Goal: Information Seeking & Learning: Learn about a topic

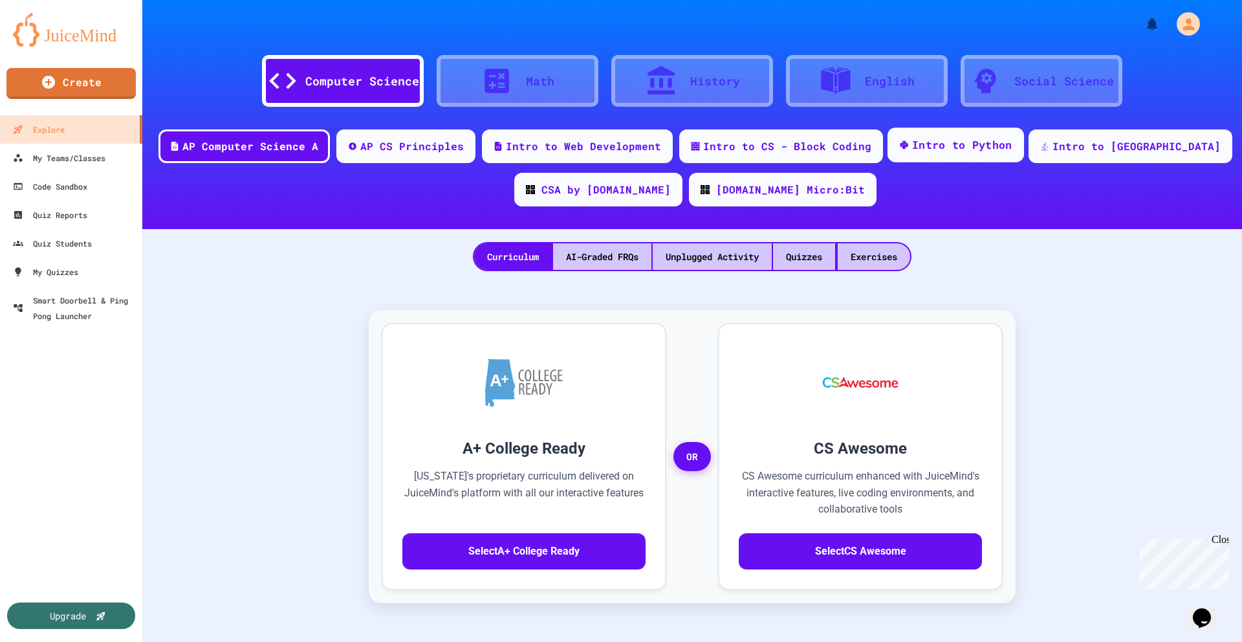
click at [975, 153] on div "Intro to Python" at bounding box center [955, 144] width 136 height 35
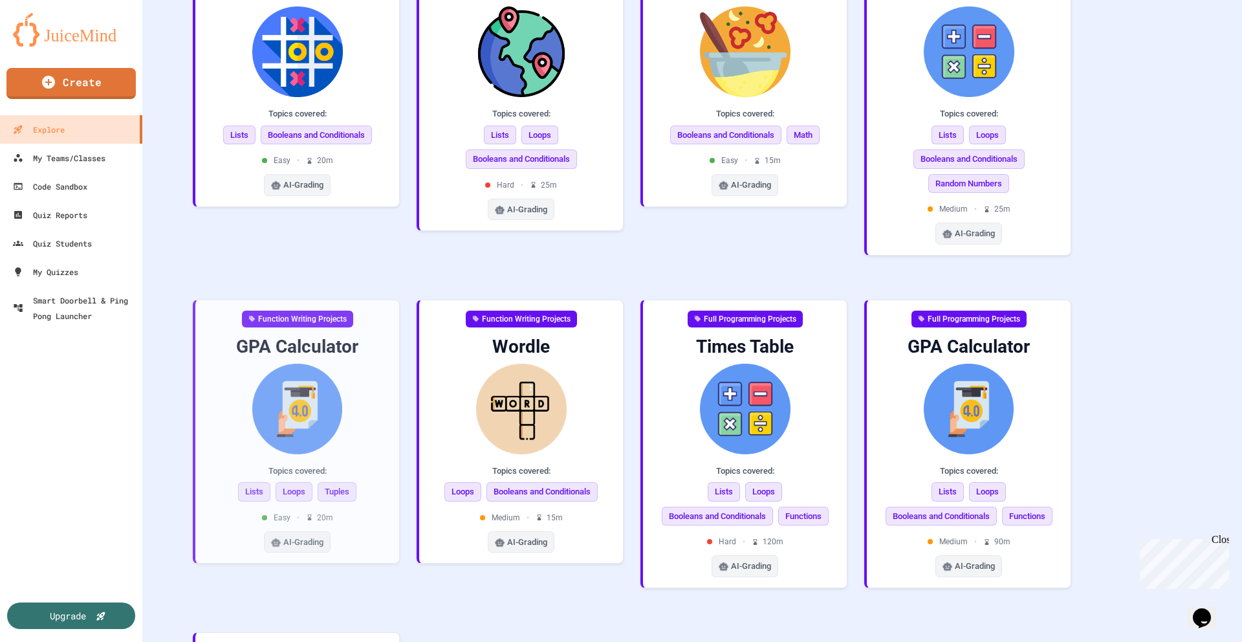
scroll to position [397, 0]
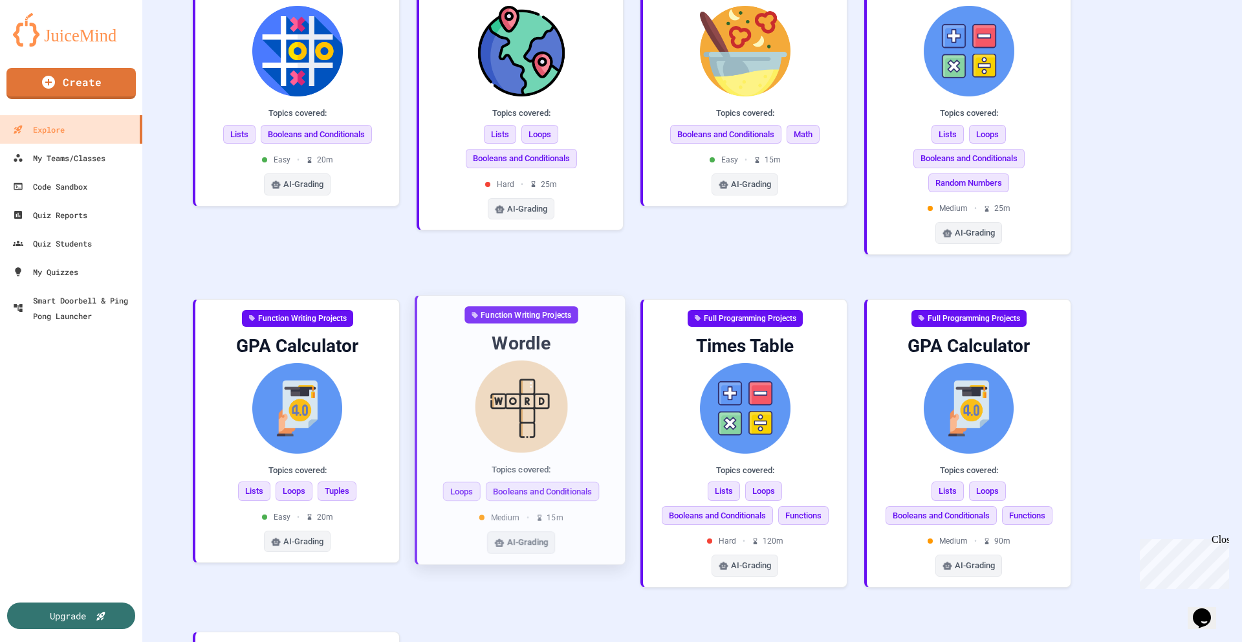
click at [425, 398] on div "Function Writing Projects Wordle Topics covered: Loops Booleans and Conditional…" at bounding box center [521, 429] width 208 height 268
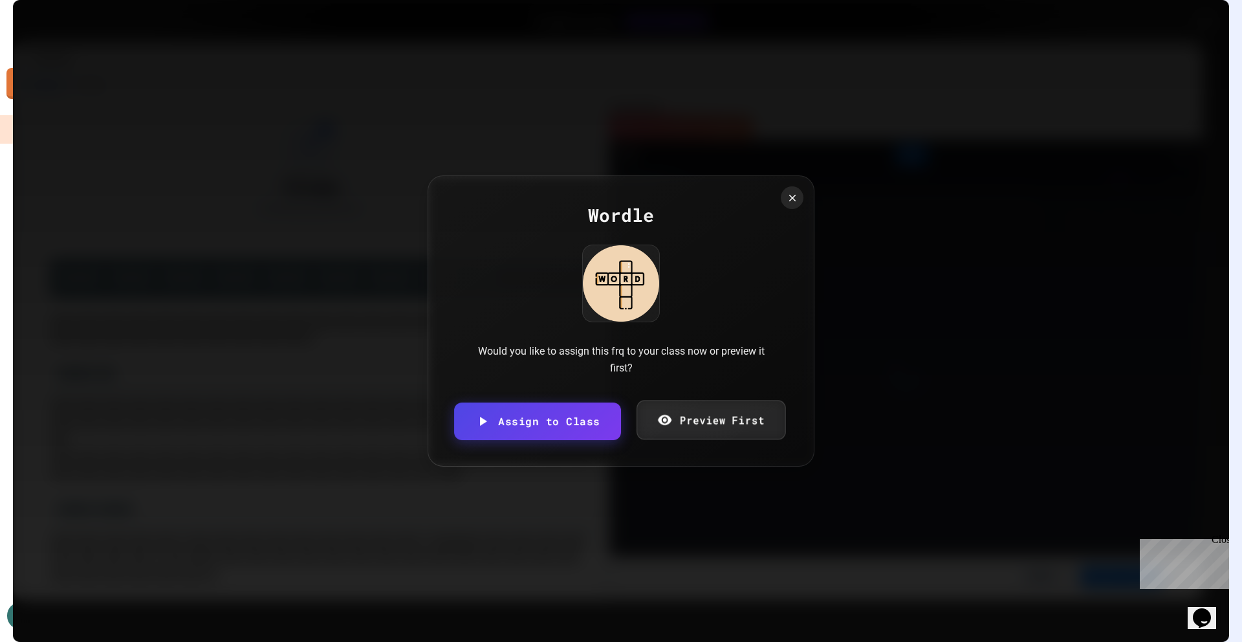
click at [736, 411] on link "Preview First" at bounding box center [710, 419] width 149 height 39
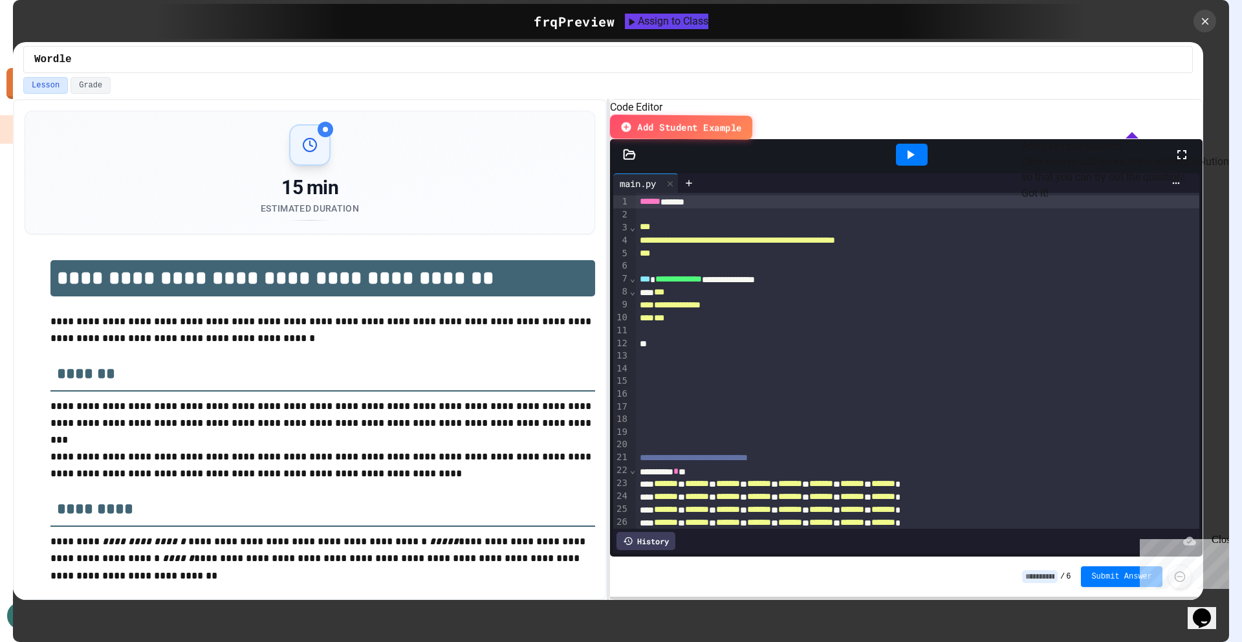
click at [474, 398] on p "**********" at bounding box center [322, 415] width 545 height 34
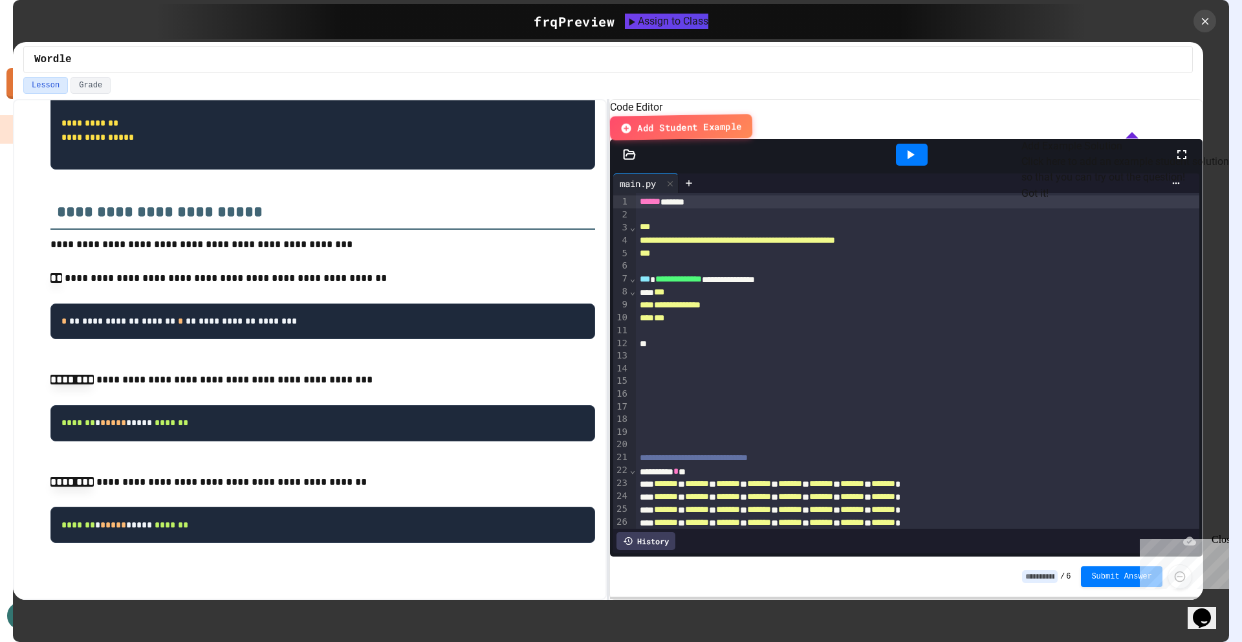
scroll to position [809, 0]
click at [1204, 17] on icon at bounding box center [1205, 21] width 14 height 14
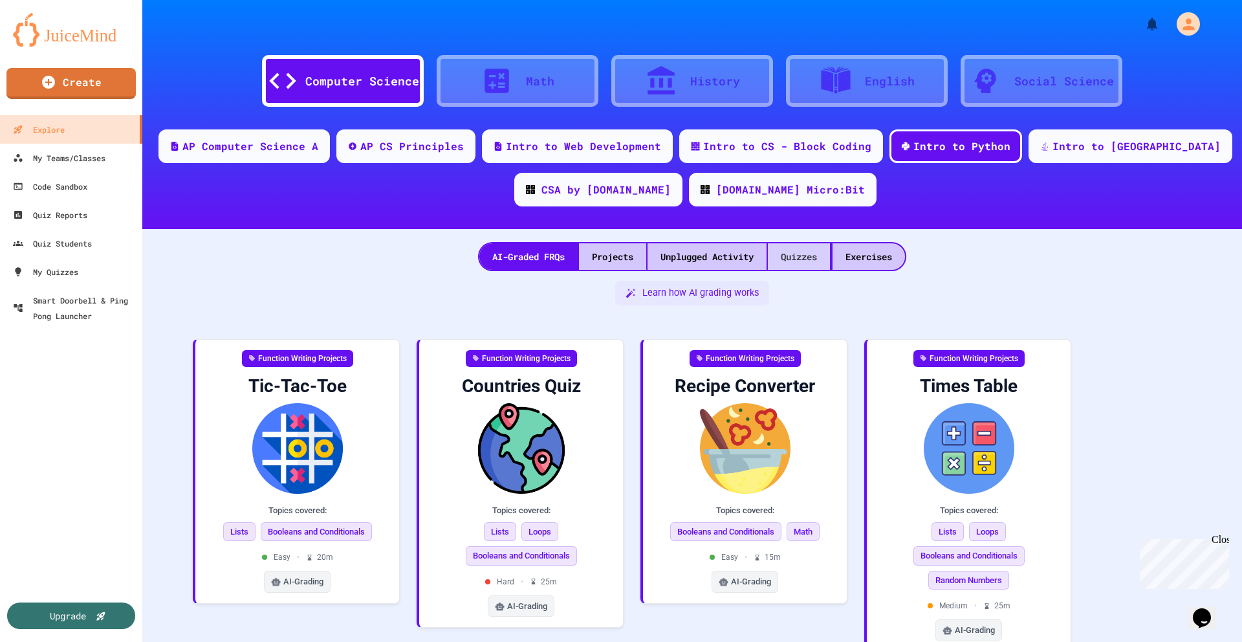
click at [796, 259] on div "Quizzes" at bounding box center [799, 256] width 62 height 27
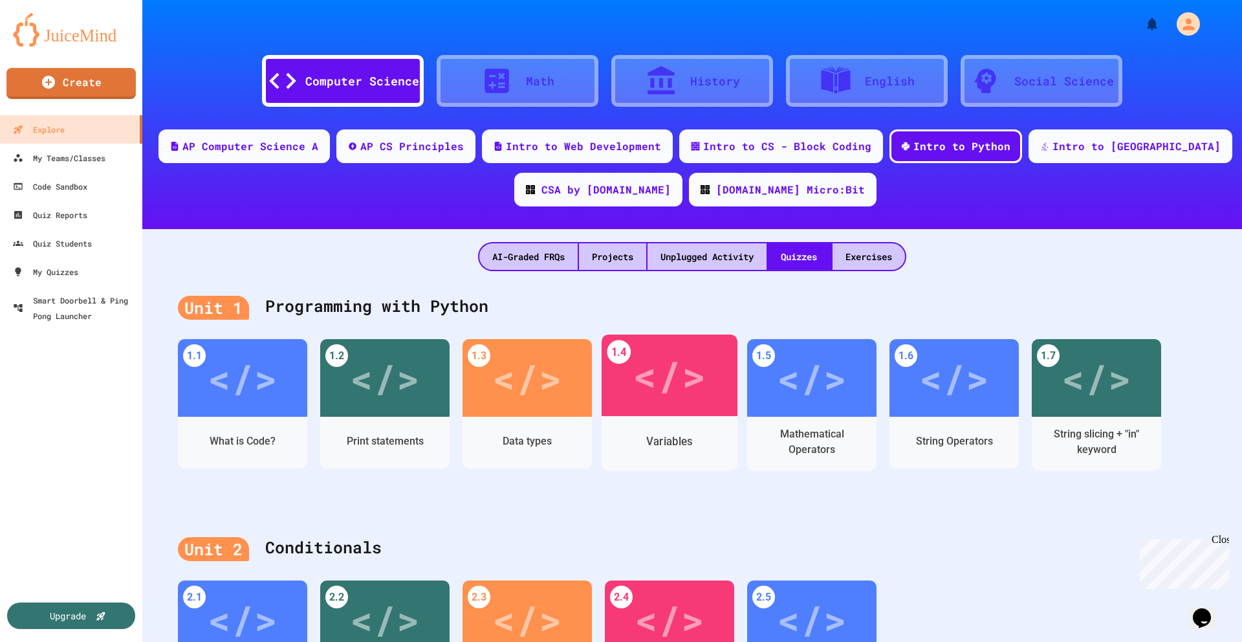
click at [633, 418] on div "Variables" at bounding box center [670, 443] width 136 height 54
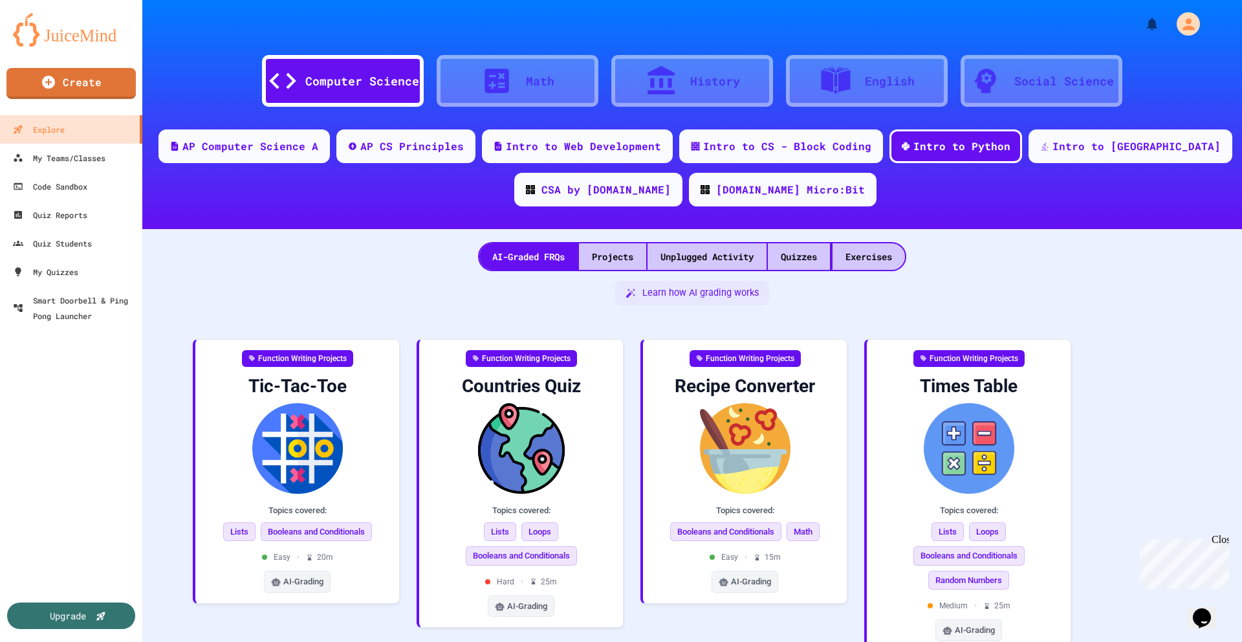
drag, startPoint x: 662, startPoint y: 384, endPoint x: 655, endPoint y: 404, distance: 21.3
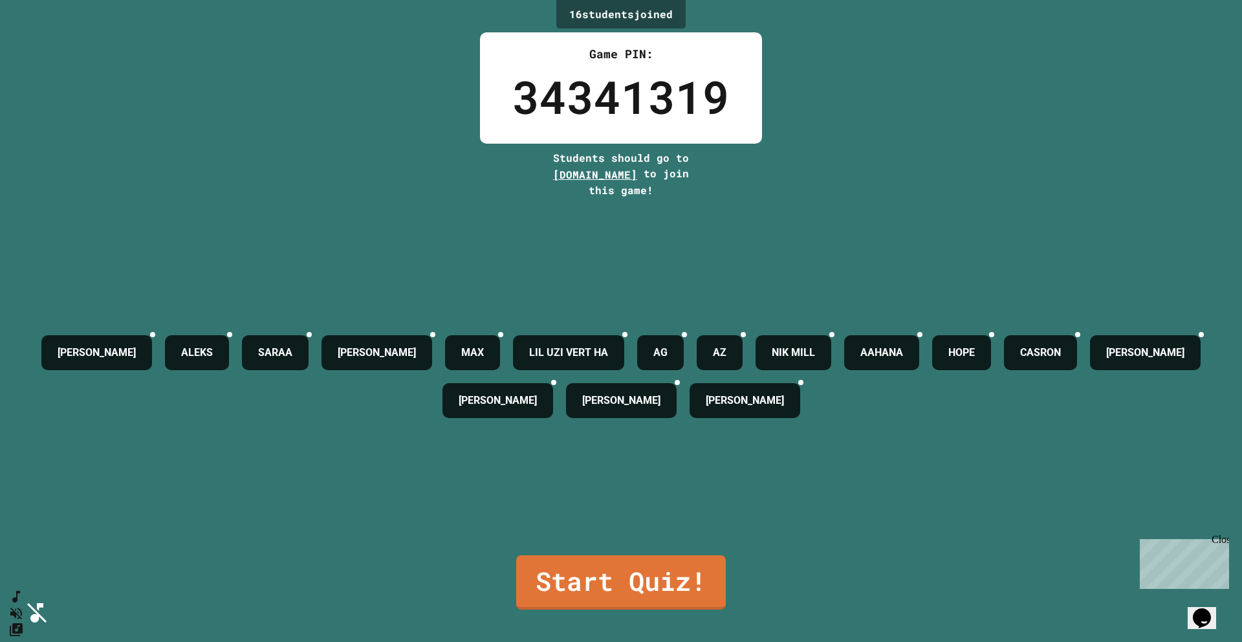
click at [590, 581] on link "Start Quiz!" at bounding box center [620, 580] width 195 height 57
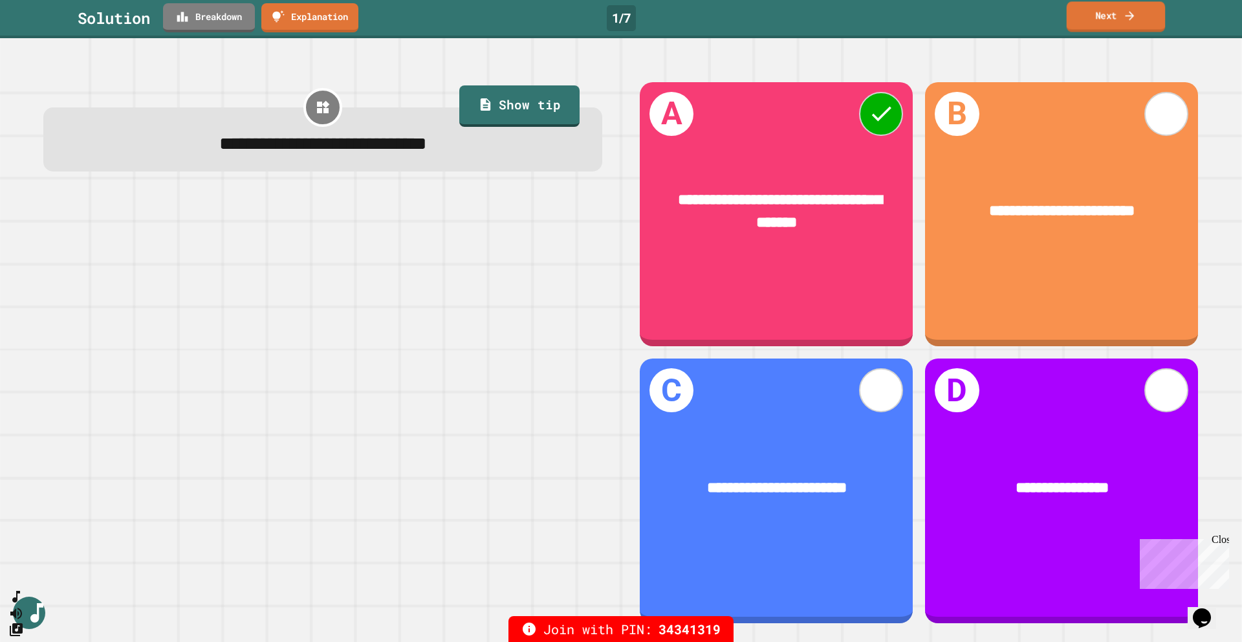
click at [1094, 19] on link "Next" at bounding box center [1116, 16] width 98 height 30
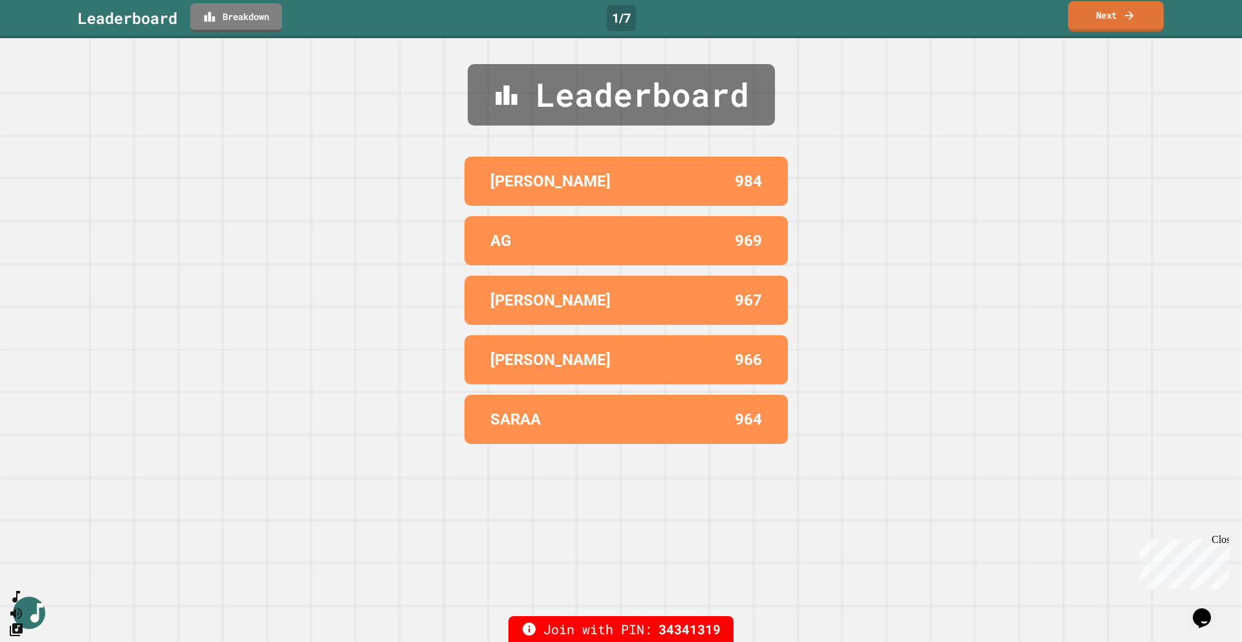
click at [1094, 19] on link "Next" at bounding box center [1116, 16] width 96 height 30
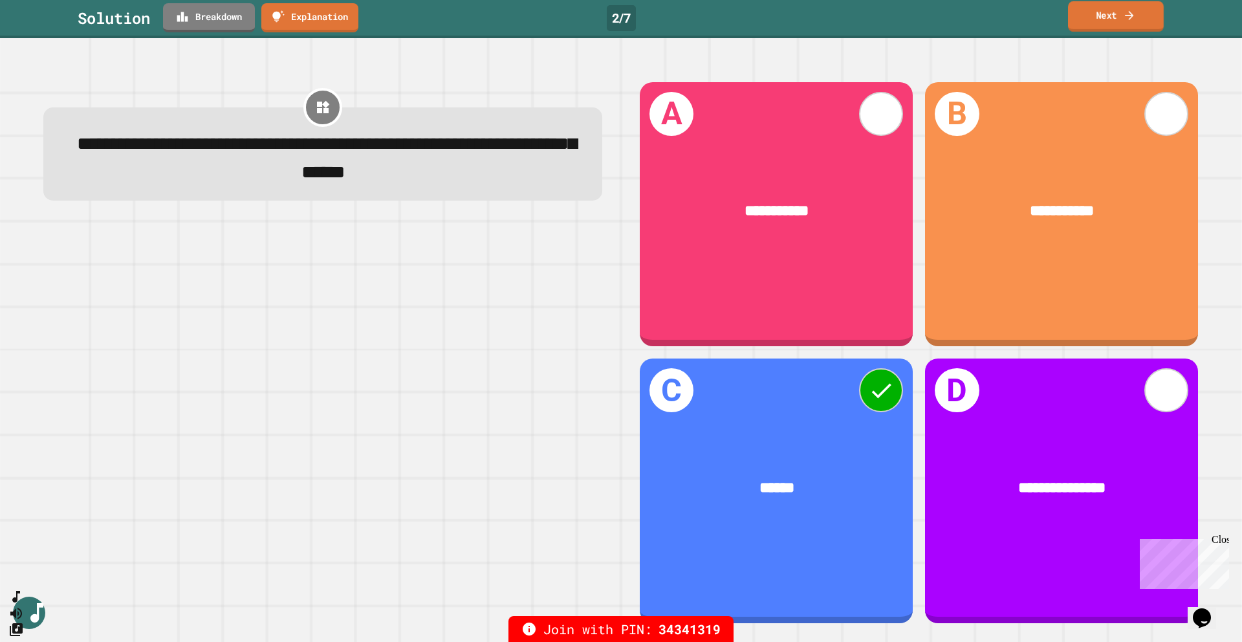
click at [1117, 24] on link "Next" at bounding box center [1116, 16] width 96 height 30
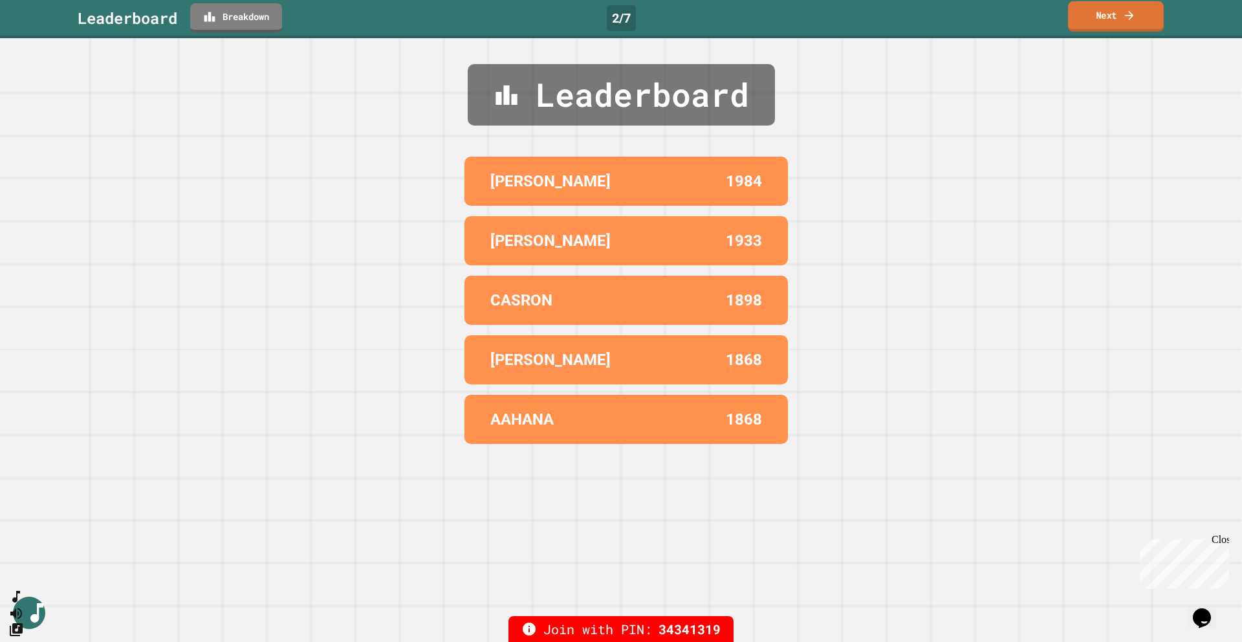
click at [1098, 20] on link "Next" at bounding box center [1116, 16] width 96 height 30
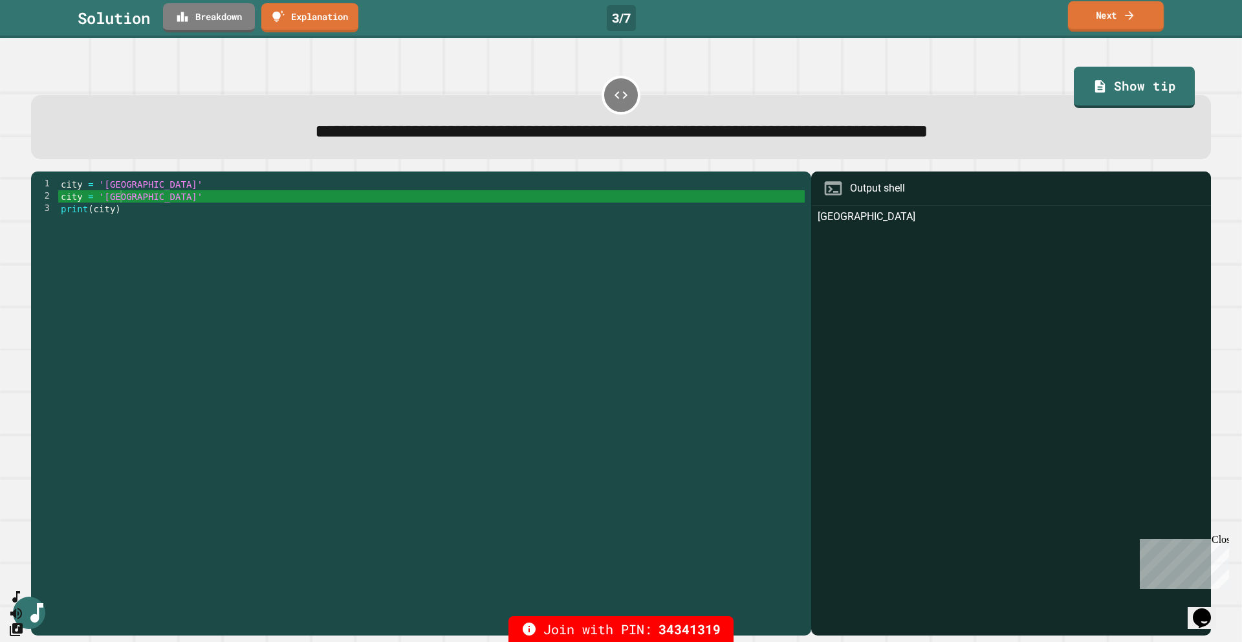
click at [1092, 17] on link "Next" at bounding box center [1116, 16] width 96 height 30
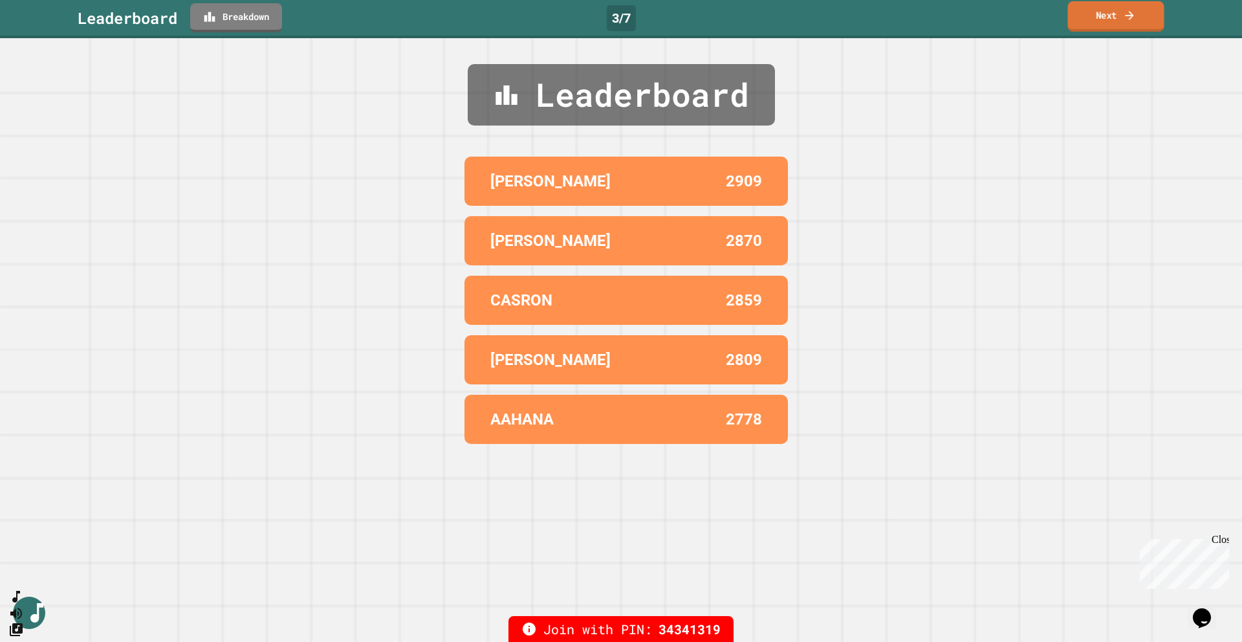
click at [1092, 24] on link "Next" at bounding box center [1116, 16] width 96 height 30
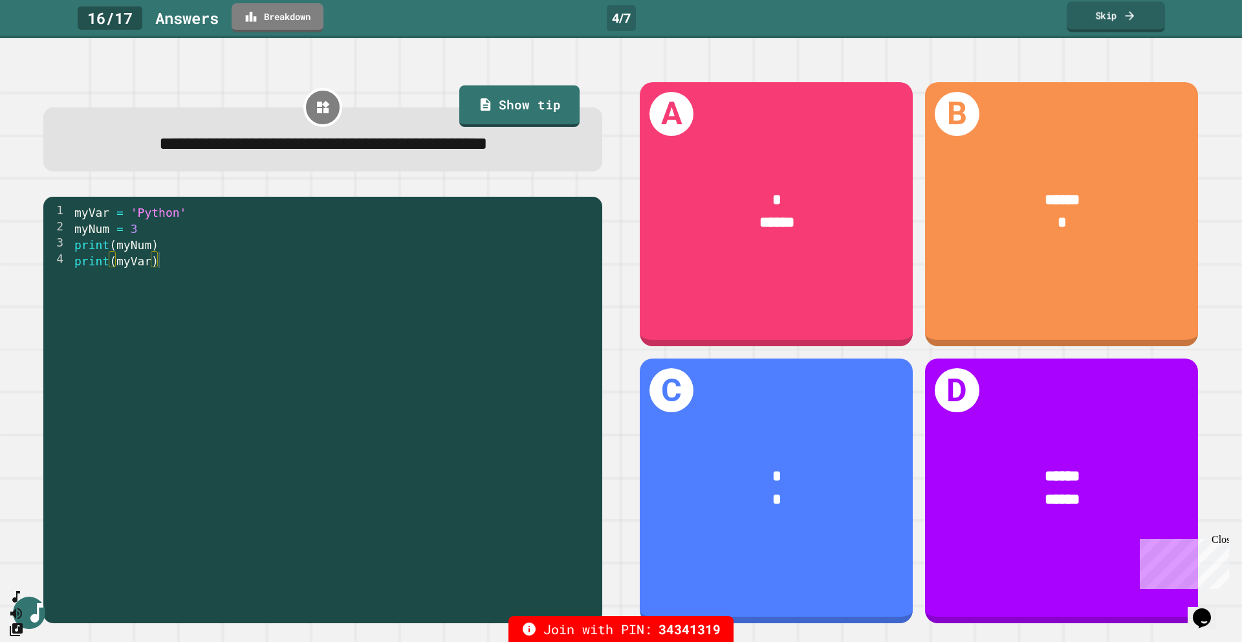
click at [1107, 26] on link "Skip" at bounding box center [1116, 16] width 98 height 30
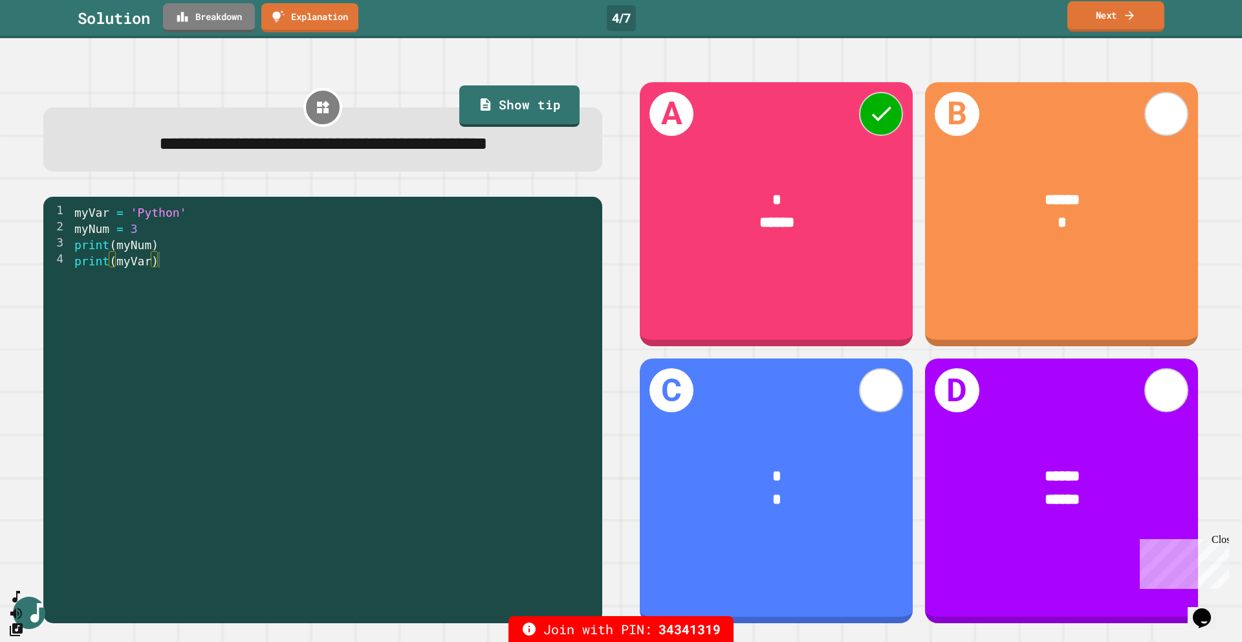
click at [1103, 24] on link "Next" at bounding box center [1115, 16] width 97 height 30
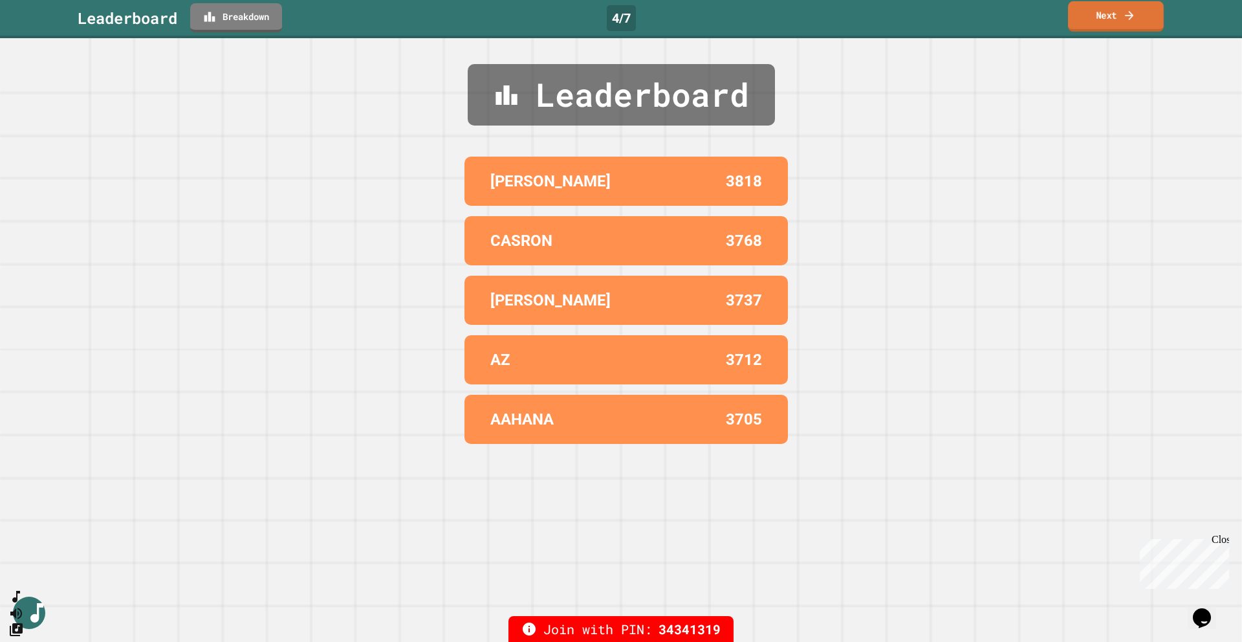
click at [1106, 17] on link "Next" at bounding box center [1116, 16] width 96 height 30
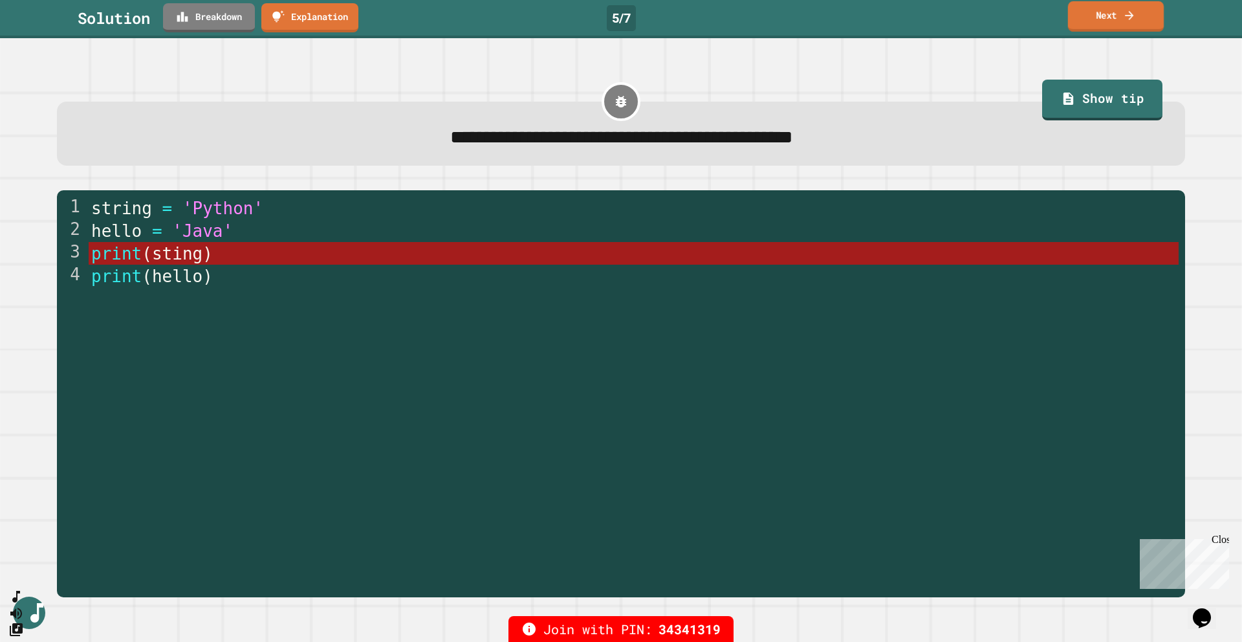
click at [1100, 29] on link "Next" at bounding box center [1116, 16] width 96 height 30
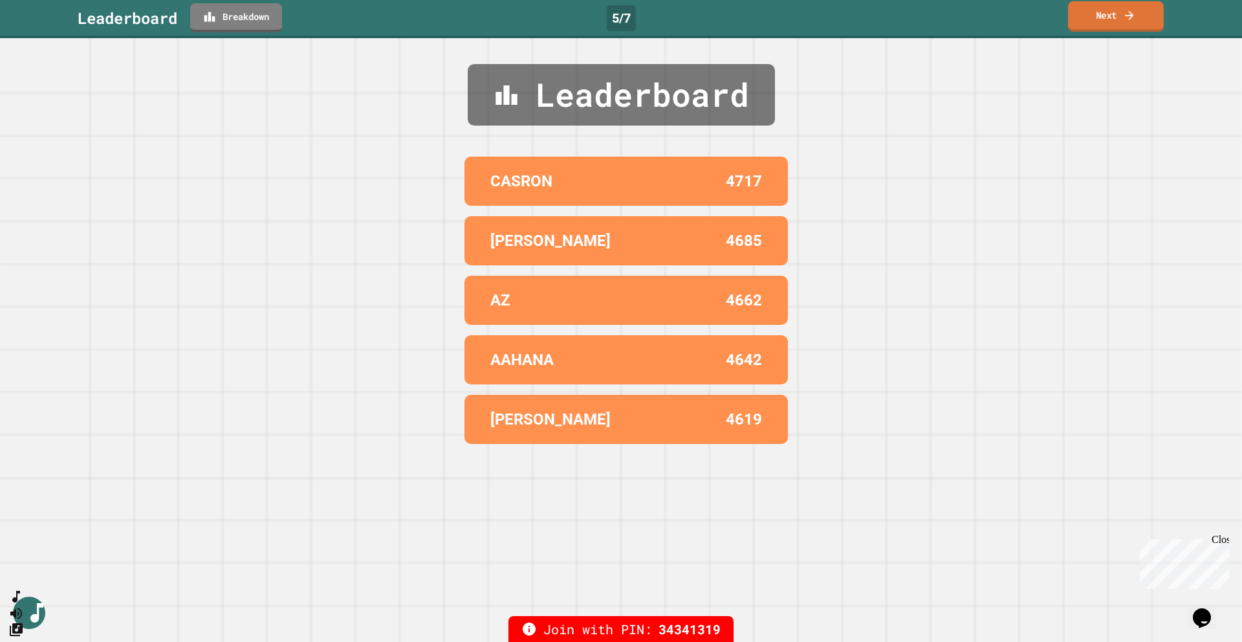
click at [1097, 24] on link "Next" at bounding box center [1116, 16] width 96 height 30
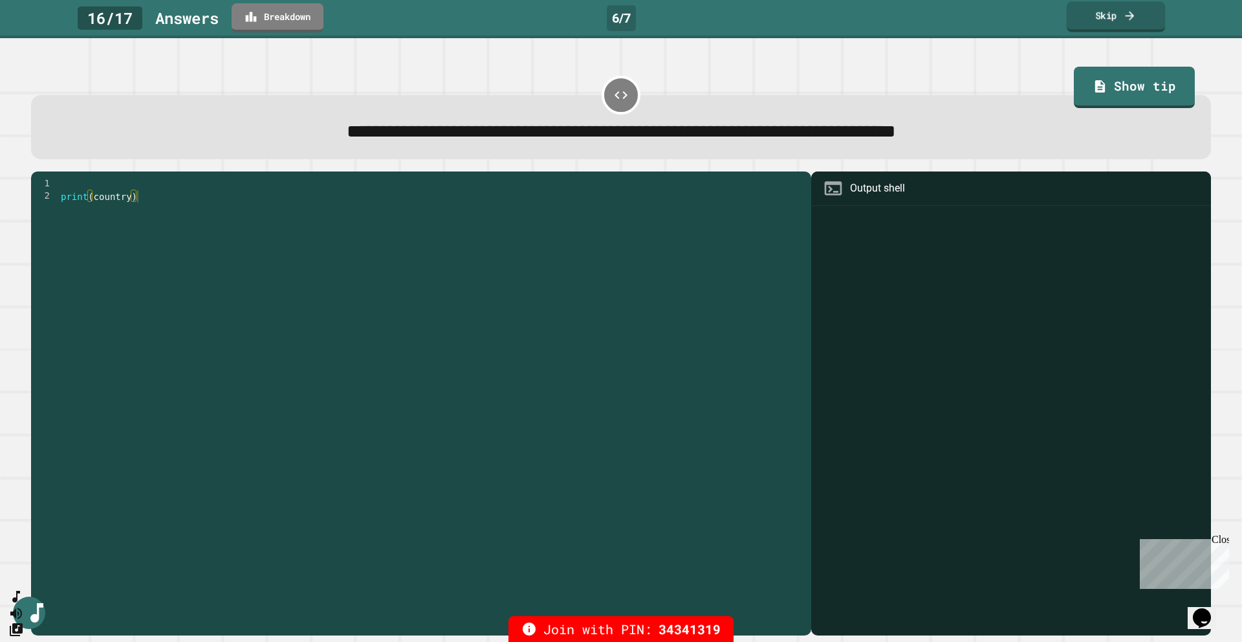
click at [1100, 21] on link "Skip" at bounding box center [1116, 16] width 99 height 30
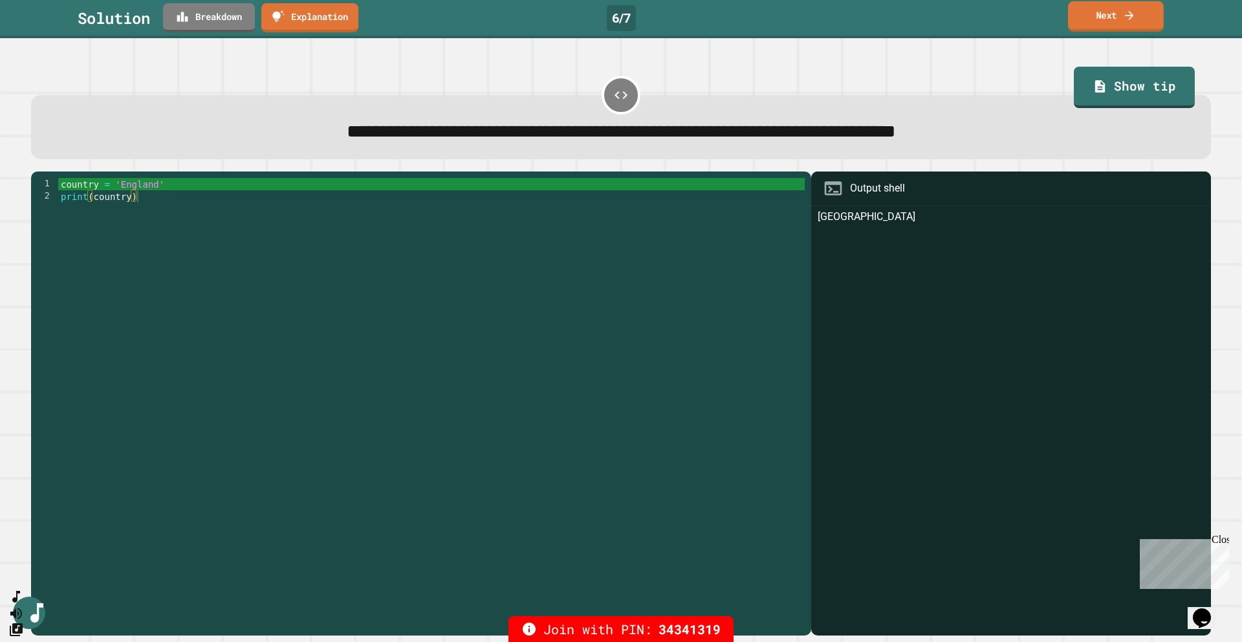
click at [1091, 16] on link "Next" at bounding box center [1116, 16] width 96 height 30
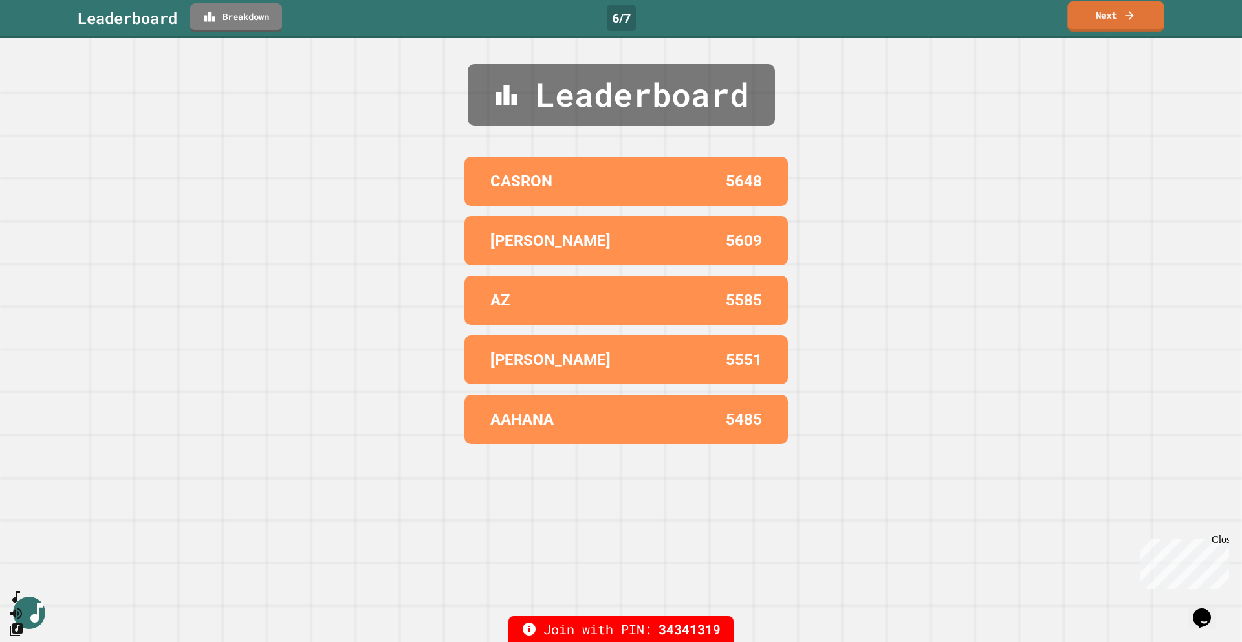
click at [1078, 27] on link "Next" at bounding box center [1115, 16] width 96 height 30
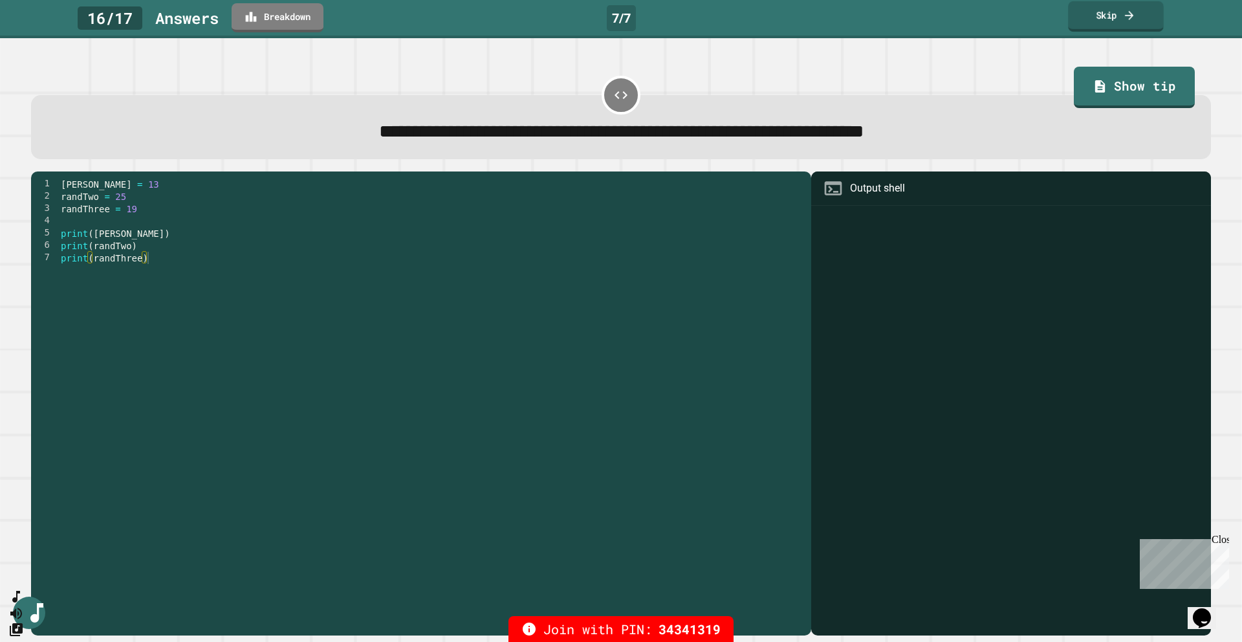
click at [1087, 9] on link "Skip" at bounding box center [1116, 16] width 96 height 30
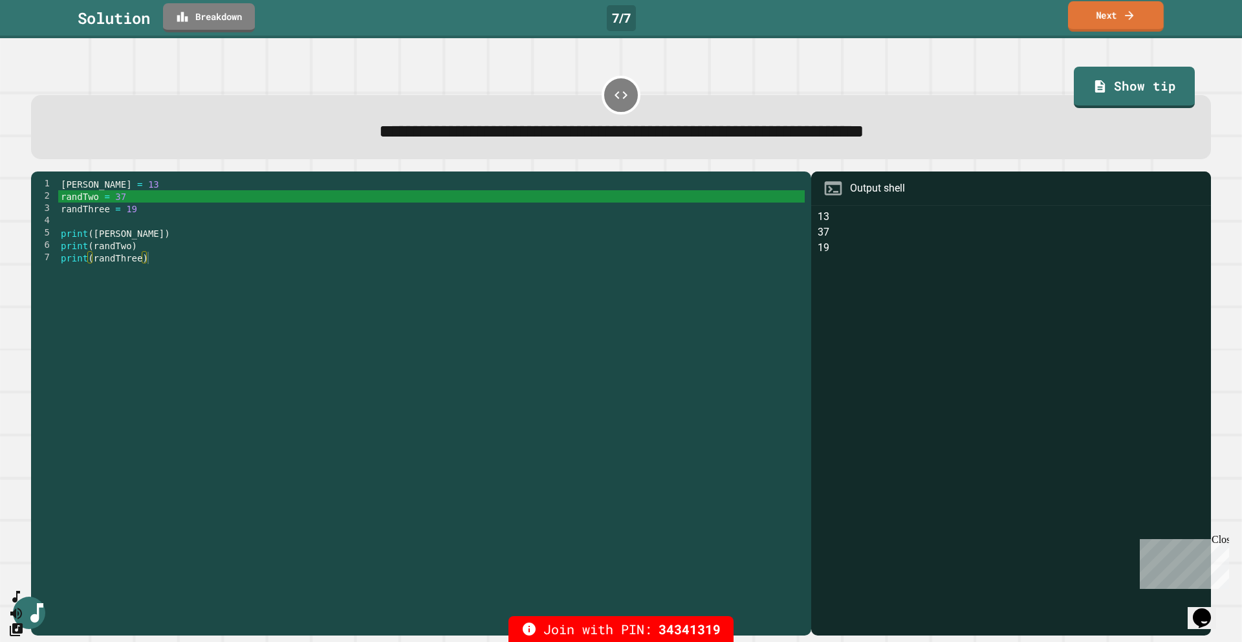
click at [1076, 21] on link "Next" at bounding box center [1116, 16] width 96 height 30
